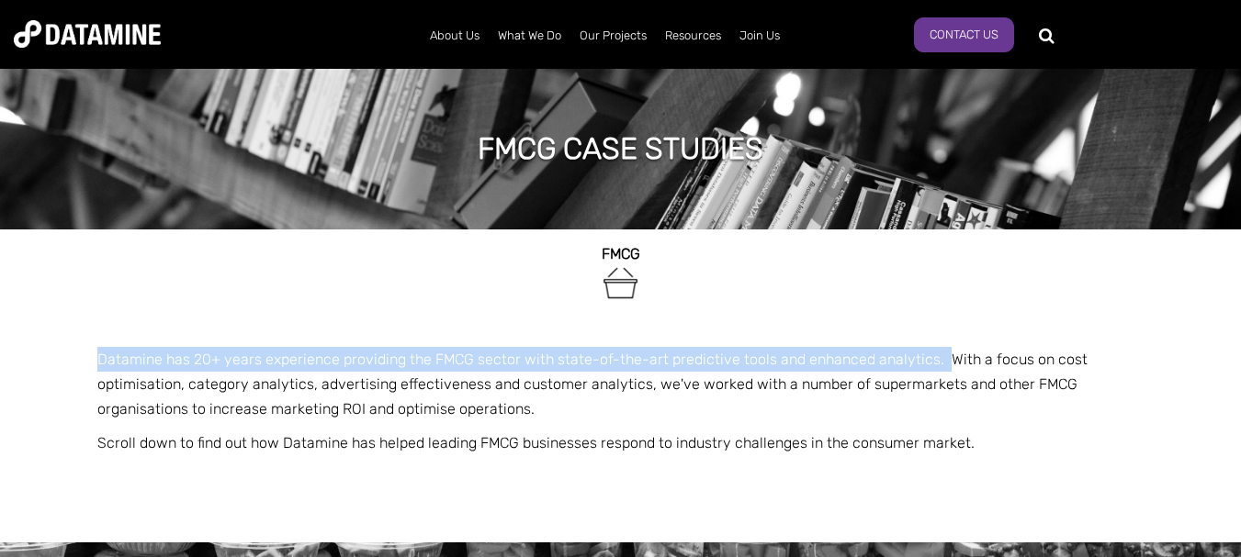
drag, startPoint x: 93, startPoint y: 358, endPoint x: 937, endPoint y: 360, distance: 843.9
click at [936, 359] on div "FMCG Datamine has 20+ years experience providing the FMCG sector with state-of-…" at bounding box center [621, 386] width 1074 height 313
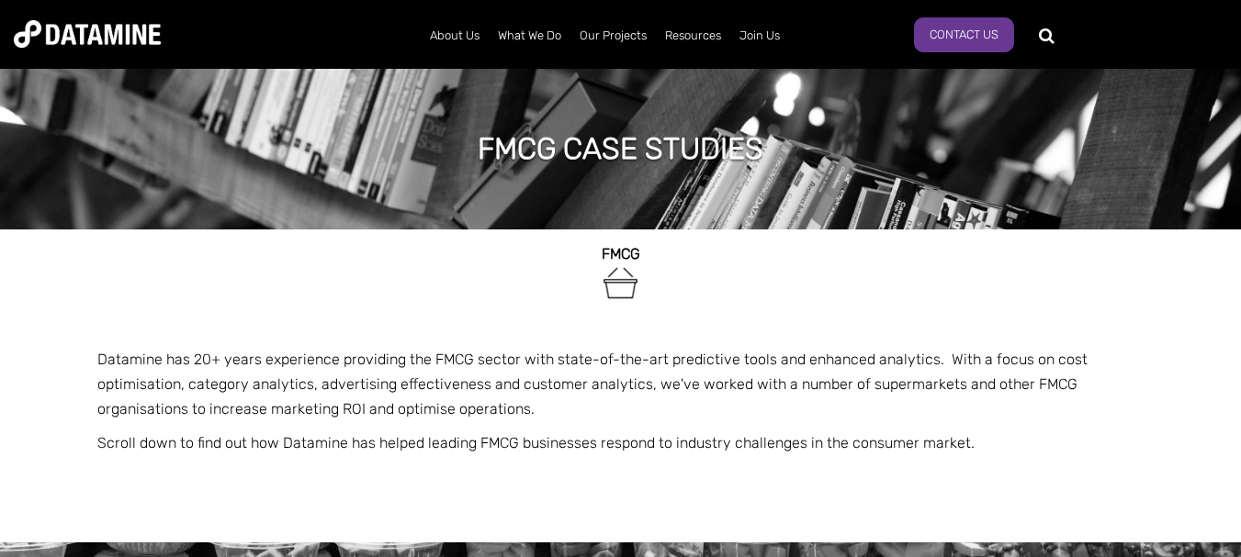
click at [991, 365] on p "Datamine has 20+ years experience providing the FMCG sector with state-of-the-a…" at bounding box center [620, 384] width 1047 height 75
drag, startPoint x: 191, startPoint y: 384, endPoint x: 336, endPoint y: 382, distance: 145.1
click at [310, 382] on p "Datamine has 20+ years experience providing the FMCG sector with state-of-the-a…" at bounding box center [620, 384] width 1047 height 75
drag, startPoint x: 334, startPoint y: 387, endPoint x: 519, endPoint y: 389, distance: 184.6
click at [519, 389] on p "Datamine has 20+ years experience providing the FMCG sector with state-of-the-a…" at bounding box center [620, 384] width 1047 height 75
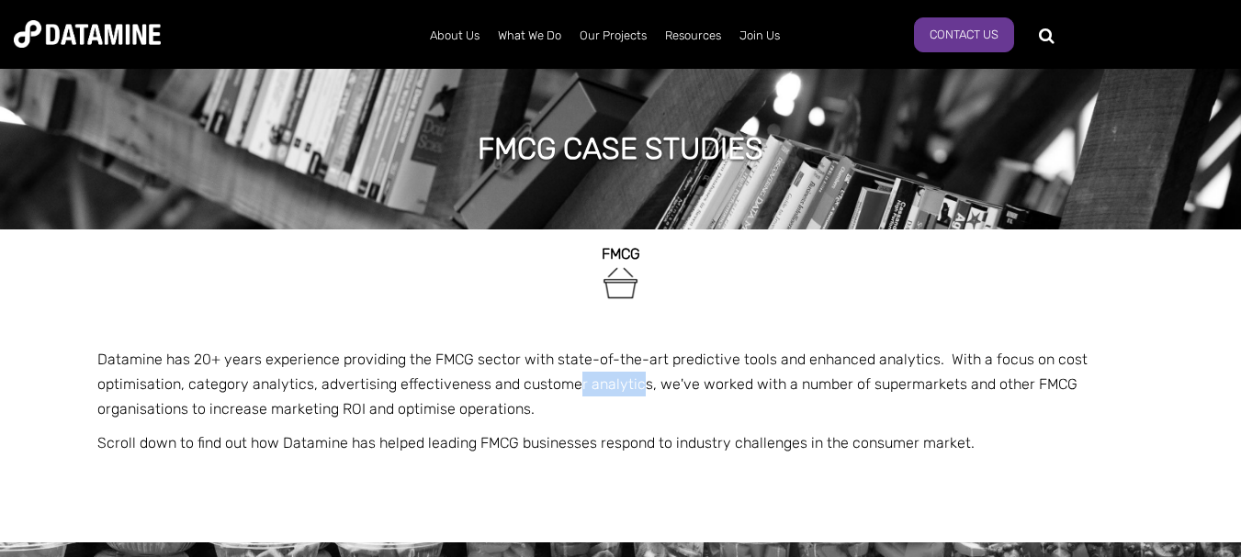
click at [632, 383] on p "Datamine has 20+ years experience providing the FMCG sector with state-of-the-a…" at bounding box center [620, 384] width 1047 height 75
click at [1039, 347] on p "Datamine has 20+ years experience providing the FMCG sector with state-of-the-a…" at bounding box center [620, 384] width 1047 height 75
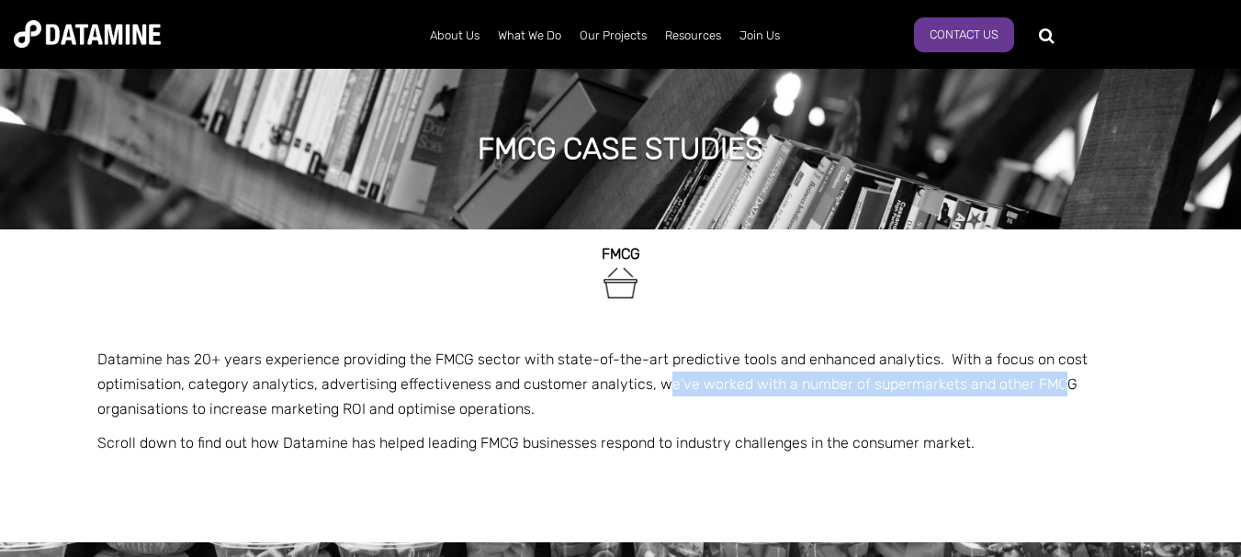
drag, startPoint x: 654, startPoint y: 387, endPoint x: 1041, endPoint y: 392, distance: 387.6
click at [1041, 392] on p "Datamine has 20+ years experience providing the FMCG sector with state-of-the-a…" at bounding box center [620, 384] width 1047 height 75
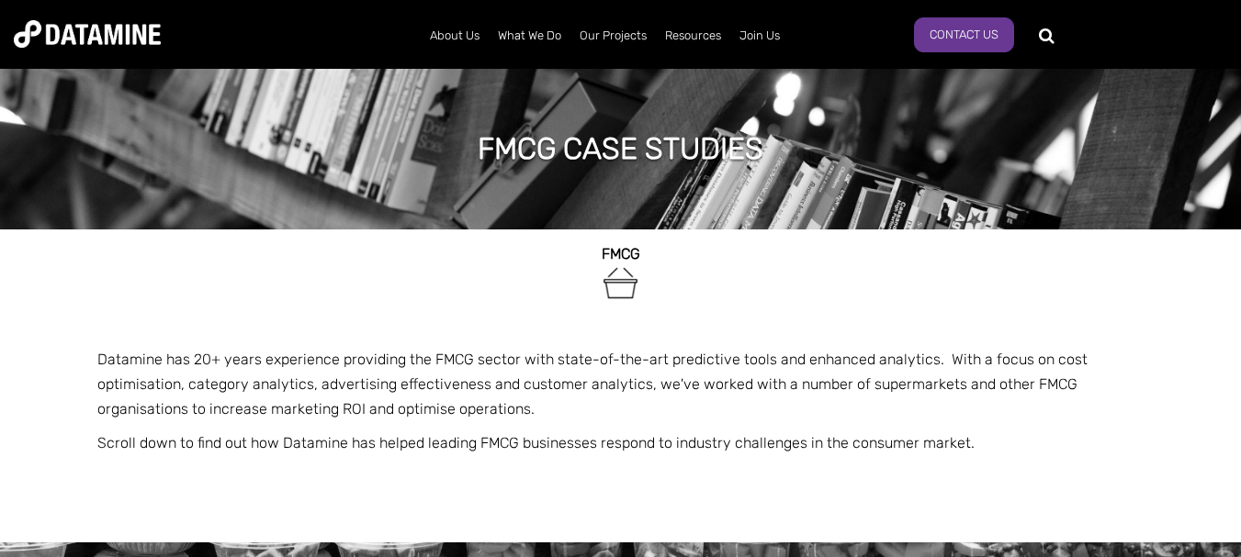
drag, startPoint x: 426, startPoint y: 440, endPoint x: 327, endPoint y: 426, distance: 100.1
click at [422, 440] on p "Scroll down to find out how Datamine has helped leading FMCG businesses respond…" at bounding box center [620, 443] width 1047 height 25
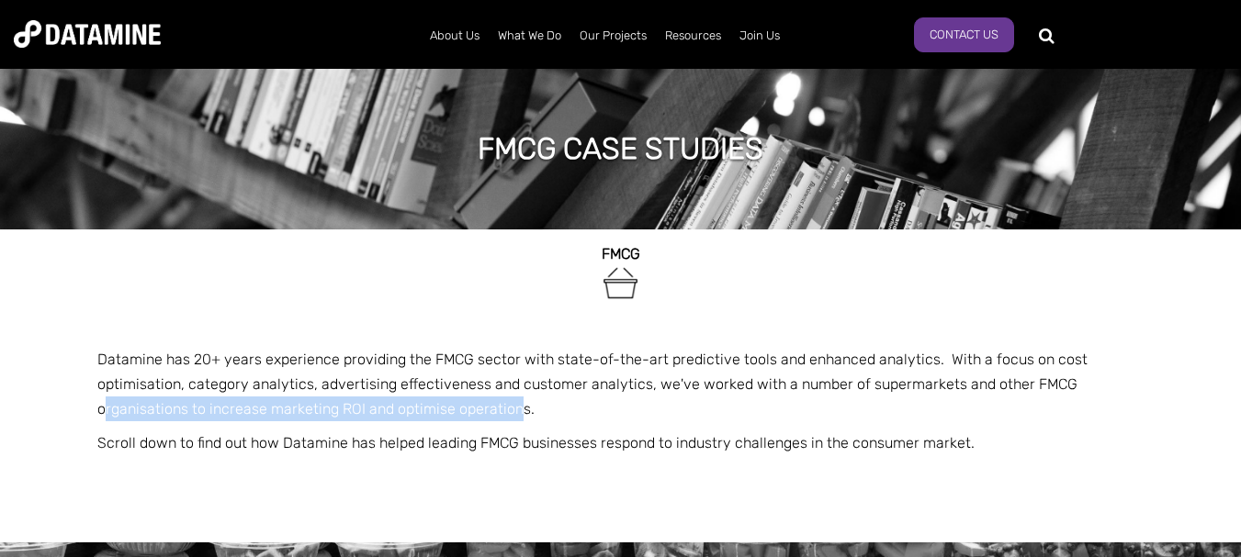
drag, startPoint x: 116, startPoint y: 421, endPoint x: 595, endPoint y: 413, distance: 479.4
click at [521, 413] on p "Datamine has 20+ years experience providing the FMCG sector with state-of-the-a…" at bounding box center [620, 384] width 1047 height 75
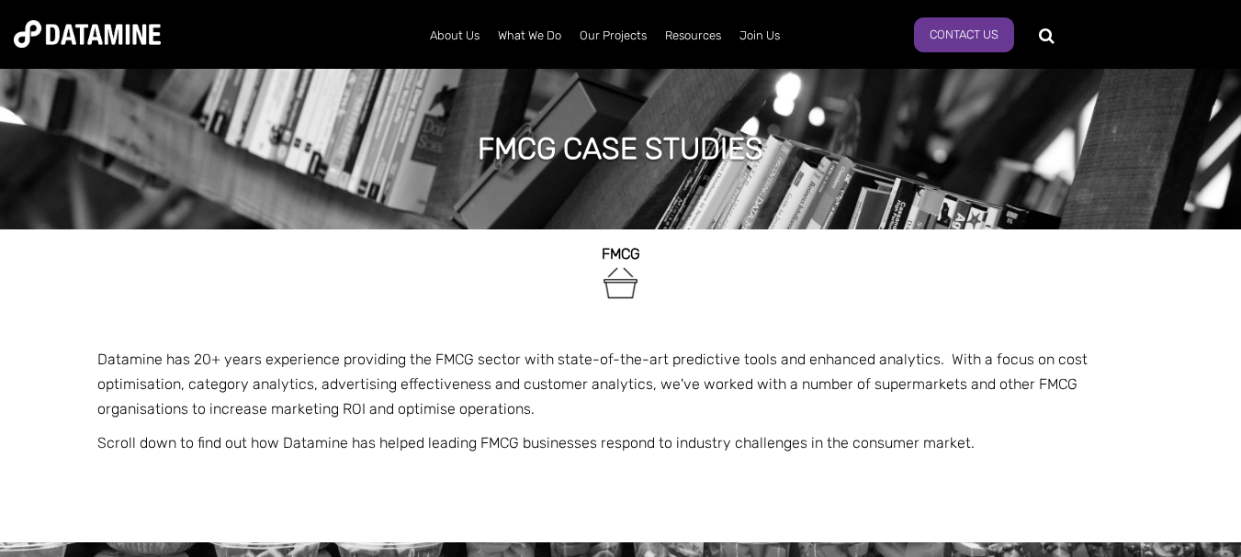
drag, startPoint x: 635, startPoint y: 413, endPoint x: 497, endPoint y: 425, distance: 138.3
click at [632, 413] on p "Datamine has 20+ years experience providing the FMCG sector with state-of-the-a…" at bounding box center [620, 384] width 1047 height 75
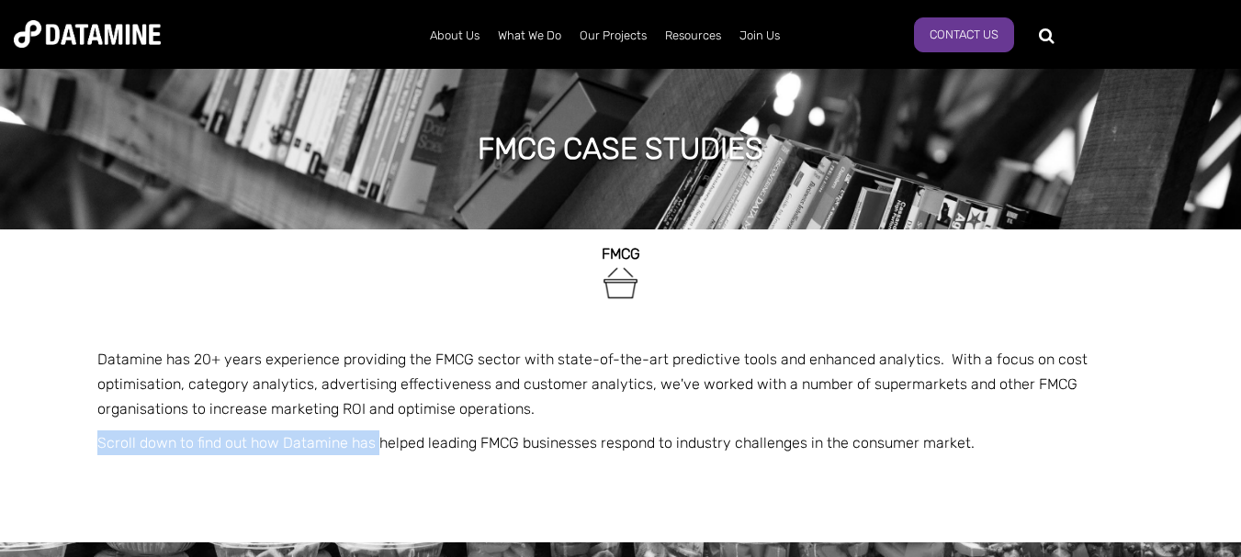
drag, startPoint x: 185, startPoint y: 442, endPoint x: 378, endPoint y: 441, distance: 192.8
click at [378, 441] on div "FMCG Datamine has 20+ years experience providing the FMCG sector with state-of-…" at bounding box center [621, 386] width 1074 height 313
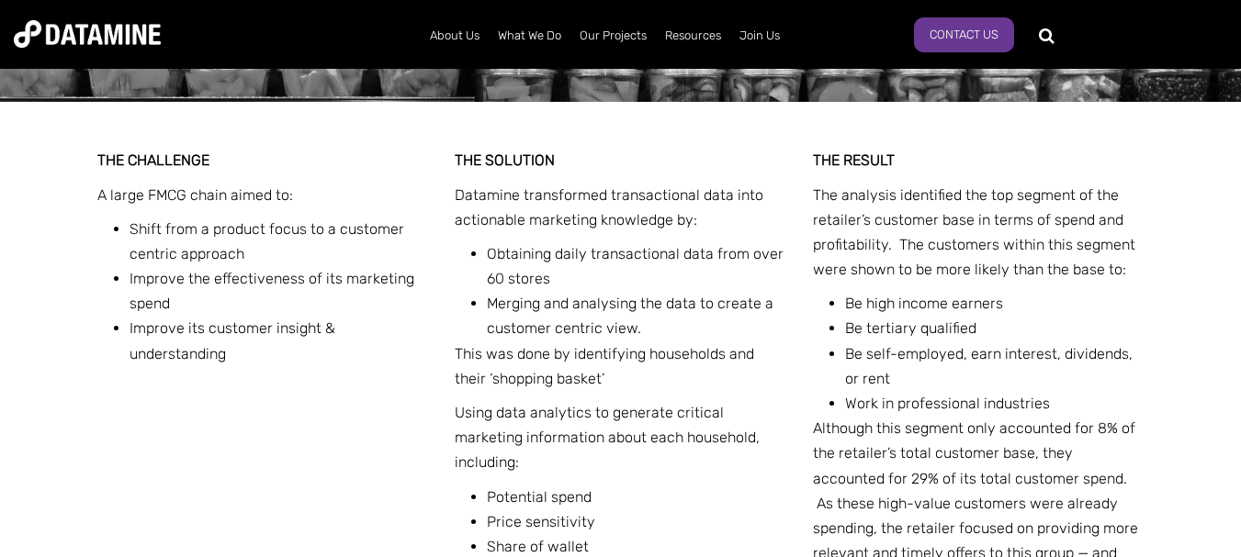
scroll to position [735, 0]
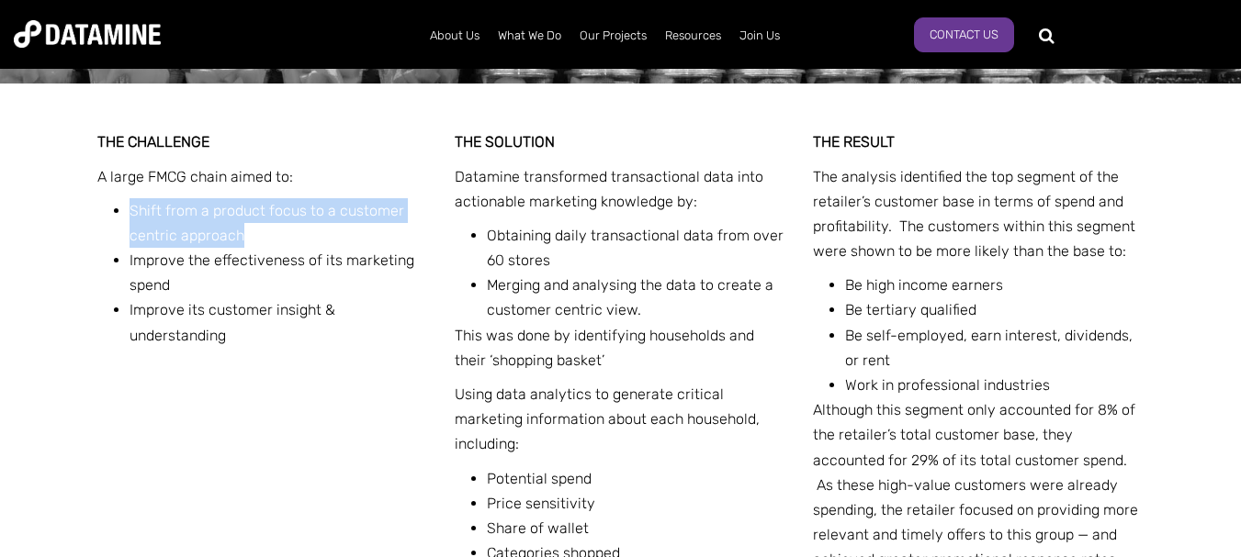
drag, startPoint x: 127, startPoint y: 212, endPoint x: 253, endPoint y: 230, distance: 127.1
click at [253, 230] on ul "Shift from a product focus to a customer centric approach Improve the effective…" at bounding box center [270, 273] width 318 height 150
click at [255, 230] on li "Shift from a product focus to a customer centric approach" at bounding box center [278, 223] width 299 height 50
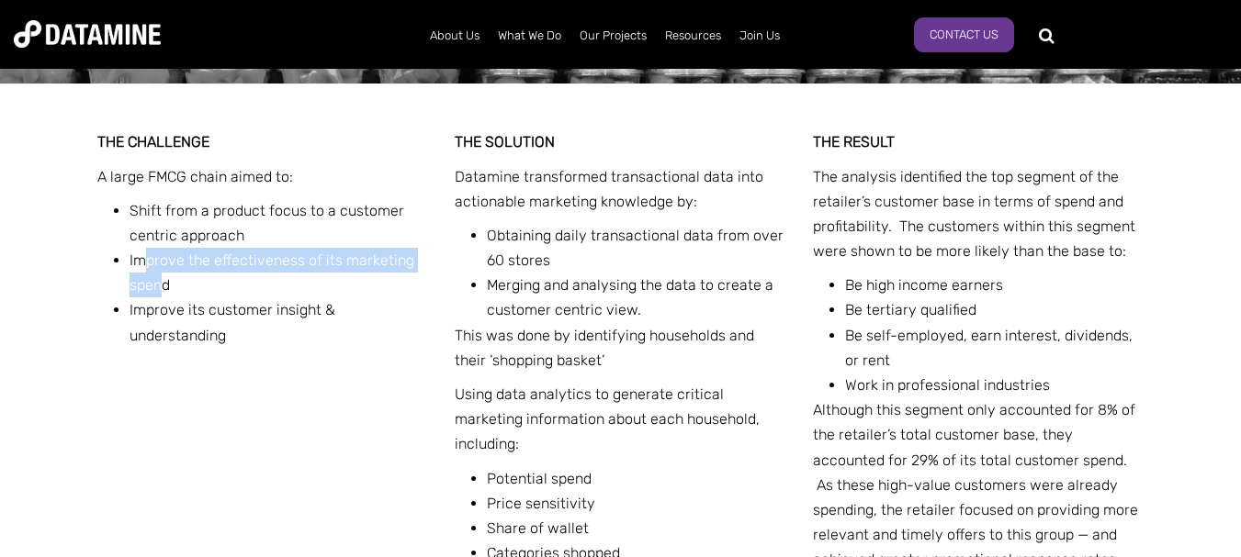
drag, startPoint x: 141, startPoint y: 259, endPoint x: 174, endPoint y: 286, distance: 41.7
click at [162, 284] on li "Improve the effectiveness of its marketing spend" at bounding box center [278, 273] width 299 height 50
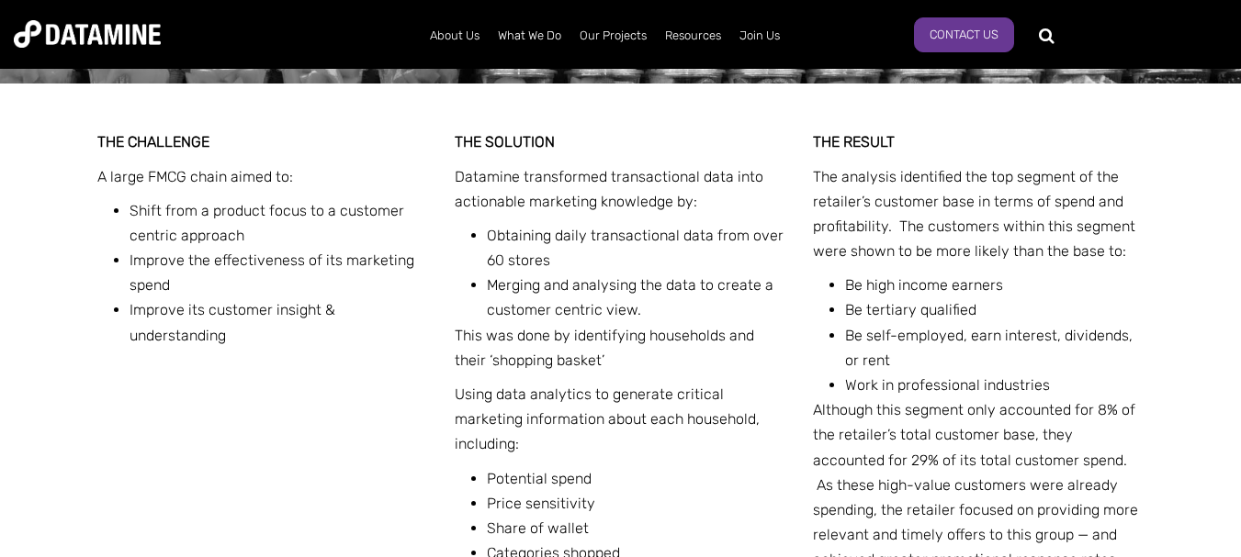
click at [197, 288] on li "Improve the effectiveness of its marketing spend" at bounding box center [278, 273] width 299 height 50
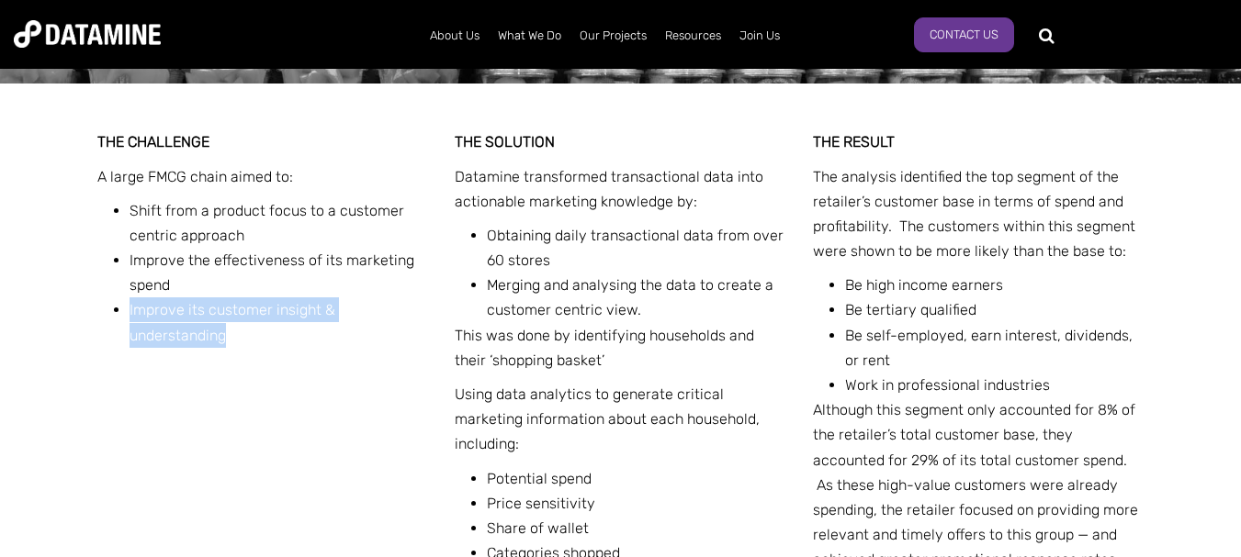
drag, startPoint x: 132, startPoint y: 315, endPoint x: 327, endPoint y: 339, distance: 196.1
click at [232, 351] on div "THE CHALLENGE A large FMCG chain aimed to: Shift from a product focus to a cust…" at bounding box center [620, 405] width 1047 height 642
click at [343, 338] on li "Improve its customer insight & understanding" at bounding box center [278, 323] width 299 height 50
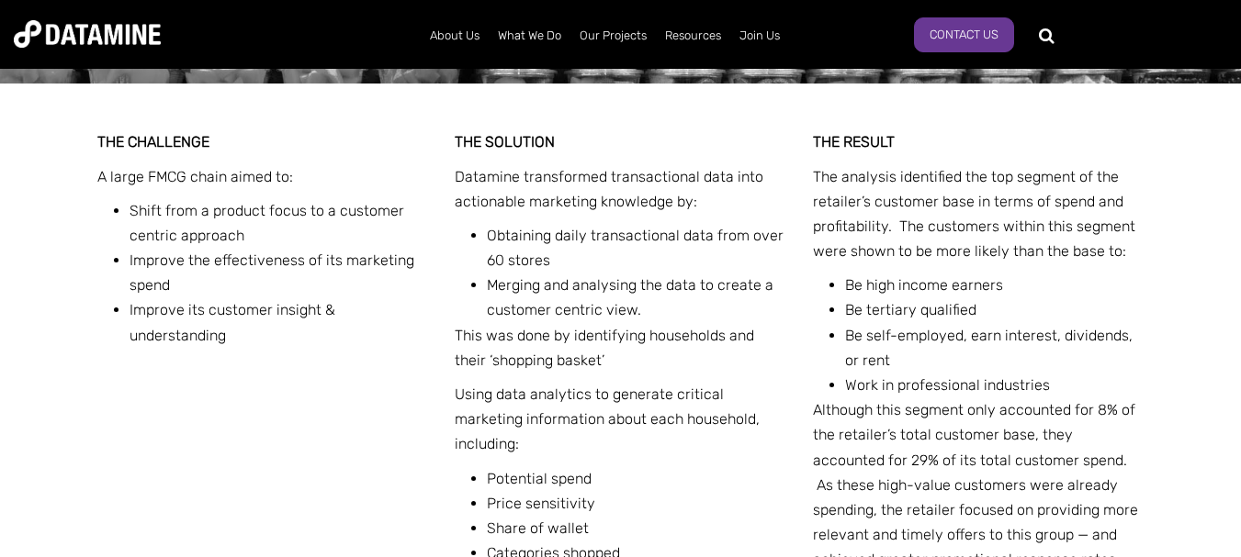
click at [478, 183] on p "Datamine transformed transactional data into actionable marketing knowledge by:" at bounding box center [621, 189] width 332 height 50
click at [396, 387] on div "THE CHALLENGE A large FMCG chain aimed to: Shift from a product focus to a cust…" at bounding box center [620, 405] width 1047 height 642
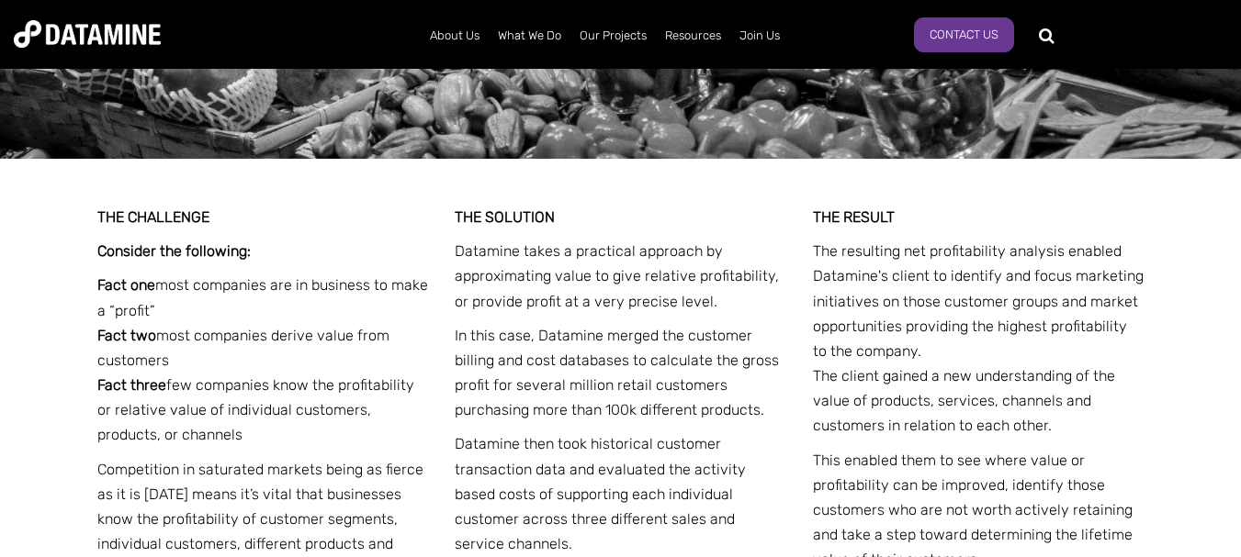
scroll to position [3030, 0]
